Goal: Check status: Check status

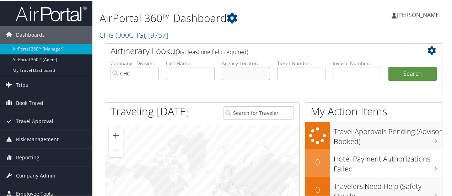
click at [230, 73] on input "text" at bounding box center [246, 72] width 48 height 13
paste input "MDKXOT"
type input "MDKXOT"
click at [389, 66] on button "Search" at bounding box center [413, 73] width 48 height 14
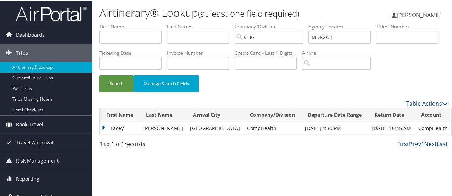
click at [103, 134] on td "Lacey" at bounding box center [120, 127] width 40 height 13
